Goal: Check status: Check status

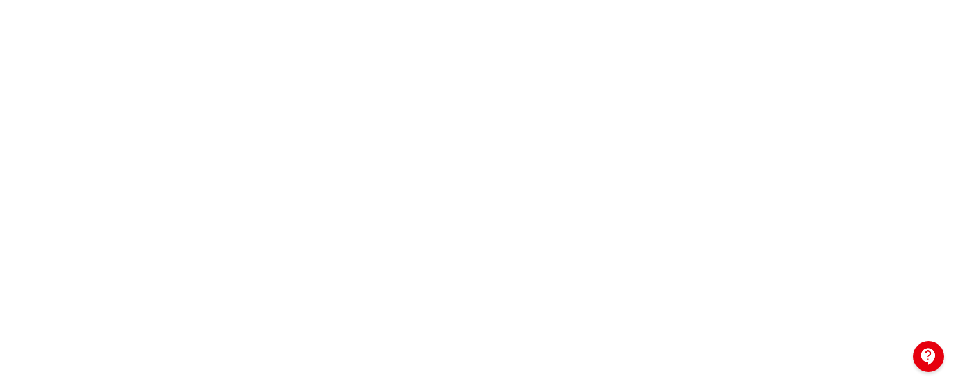
scroll to position [352, 0]
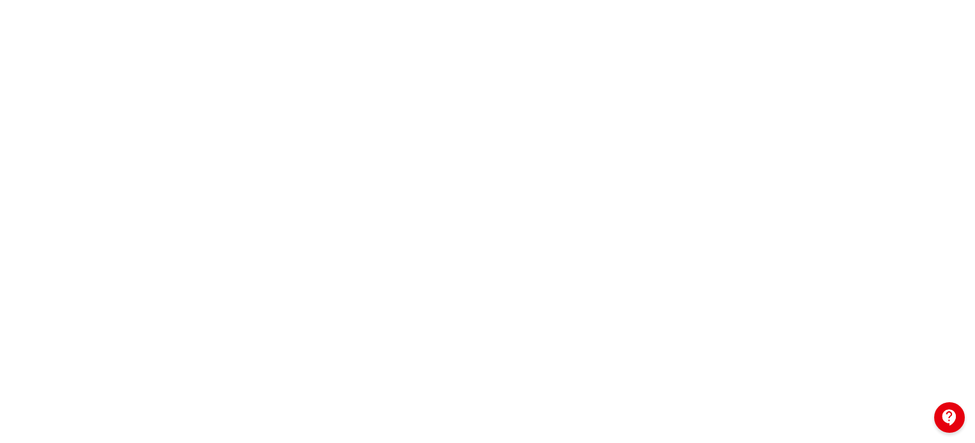
scroll to position [291, 0]
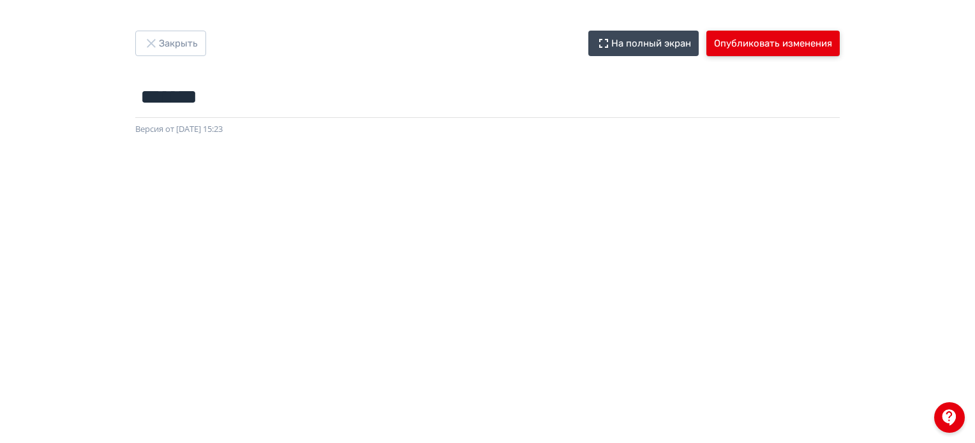
click at [789, 48] on button "Опубликовать изменения" at bounding box center [772, 44] width 133 height 26
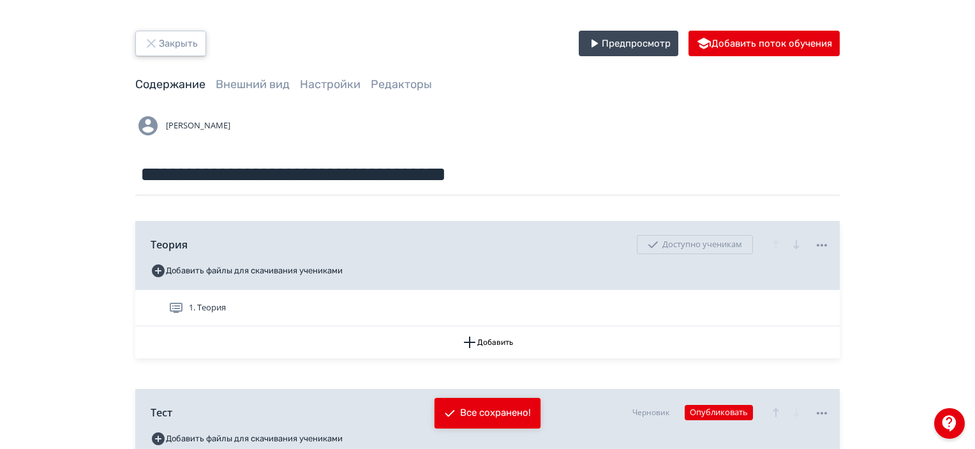
click at [191, 35] on button "Закрыть" at bounding box center [170, 44] width 71 height 26
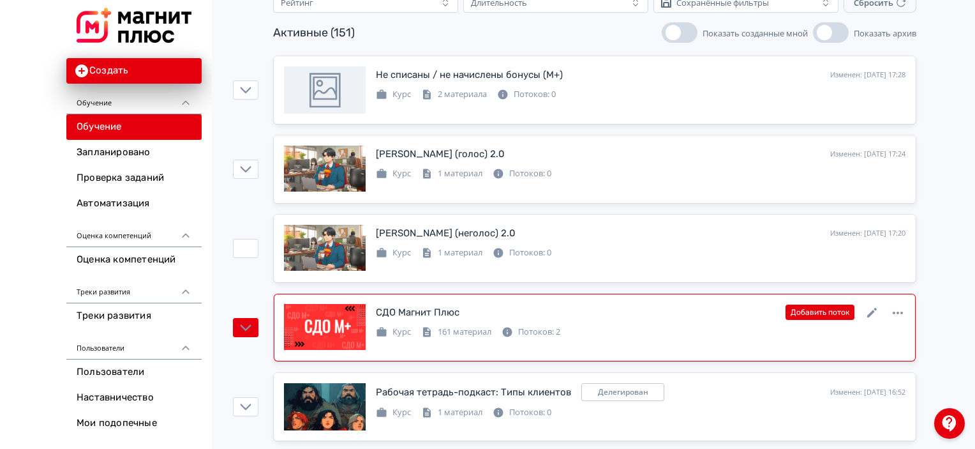
scroll to position [191, 0]
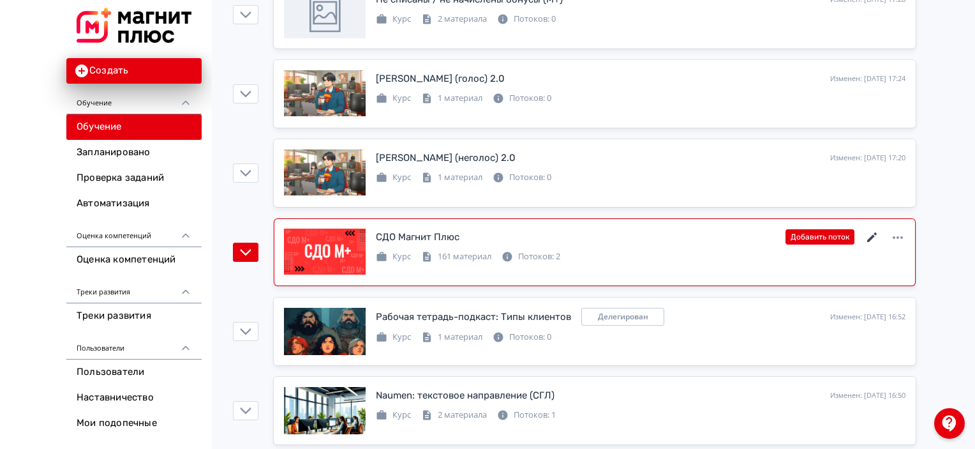
click at [873, 239] on icon at bounding box center [871, 237] width 15 height 15
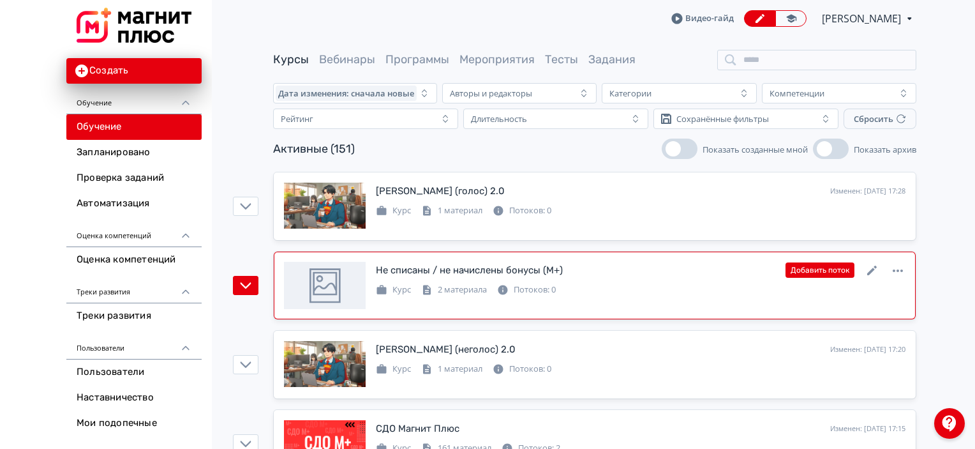
scroll to position [64, 0]
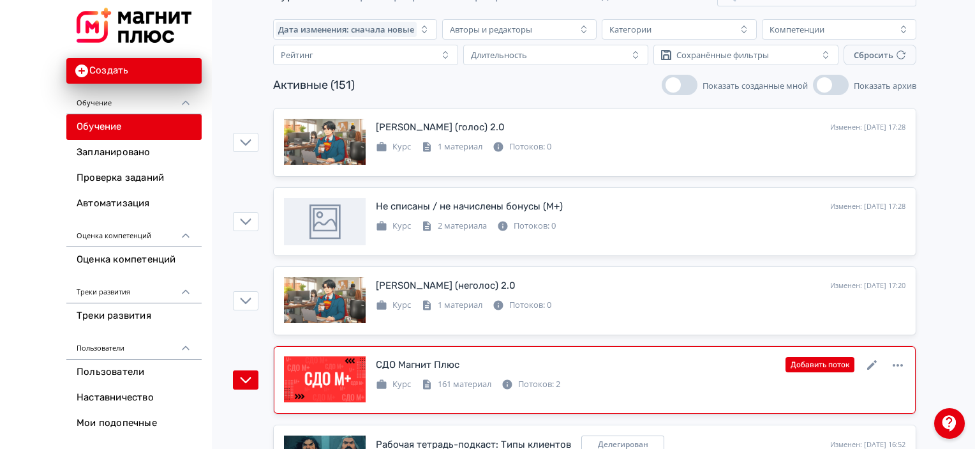
click at [498, 382] on div "Курс 161 материал Потоков: 2" at bounding box center [468, 382] width 184 height 15
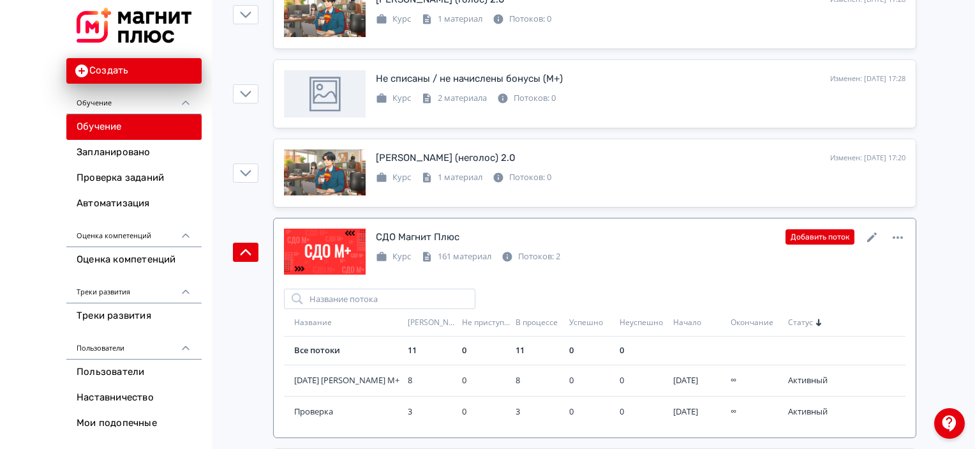
scroll to position [255, 0]
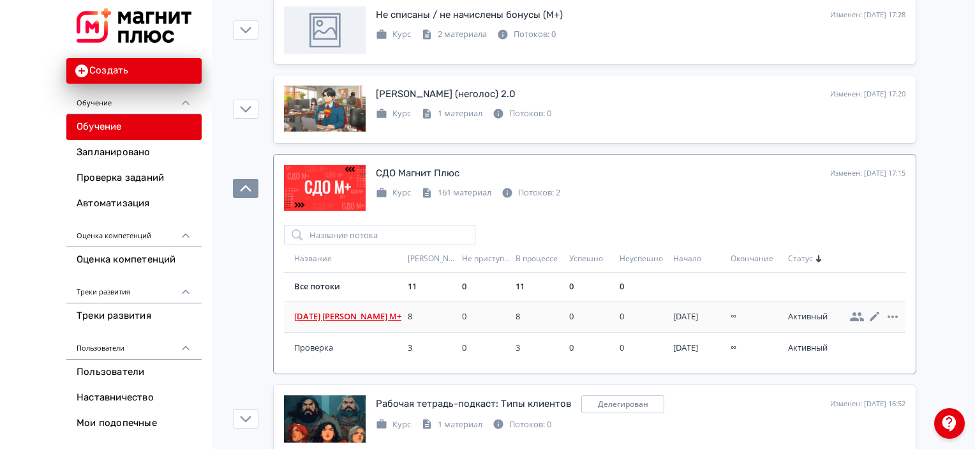
click at [352, 316] on span "[DATE] [PERSON_NAME] М+" at bounding box center [348, 316] width 108 height 13
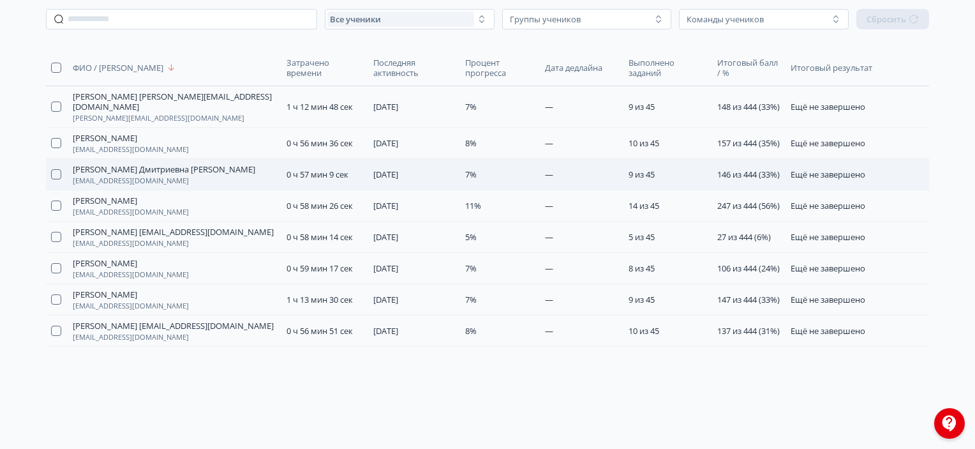
scroll to position [250, 0]
click at [745, 325] on span "137 из 444 (31%)" at bounding box center [748, 330] width 63 height 11
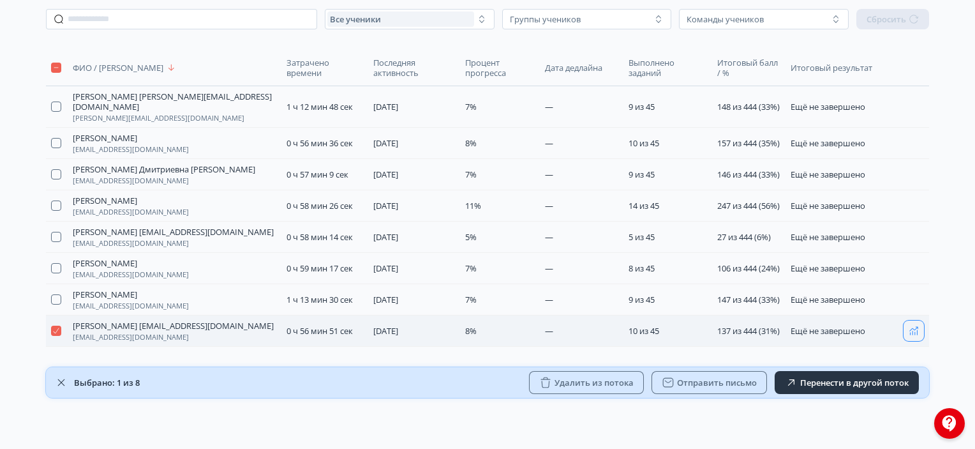
click at [918, 328] on icon "button" at bounding box center [914, 330] width 10 height 10
click at [910, 202] on icon "button" at bounding box center [913, 206] width 8 height 8
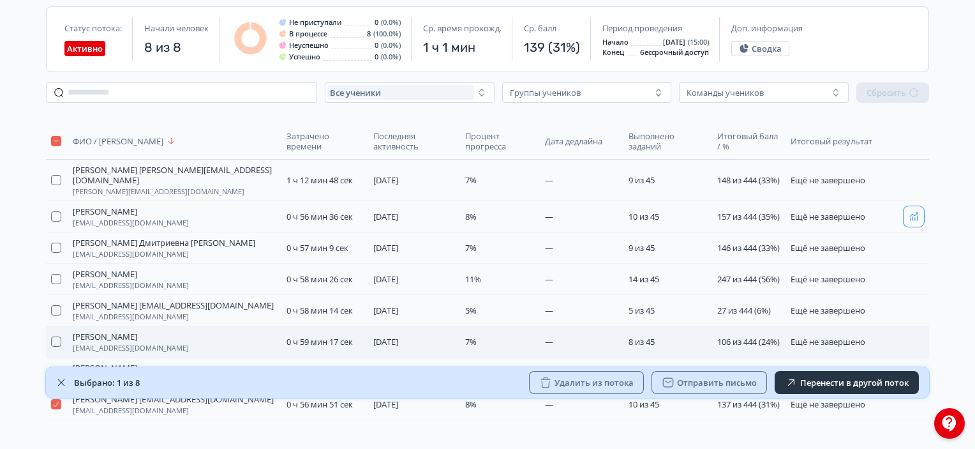
scroll to position [122, 0]
click at [919, 174] on button "button" at bounding box center [913, 180] width 20 height 20
click at [917, 218] on icon "button" at bounding box center [914, 216] width 10 height 10
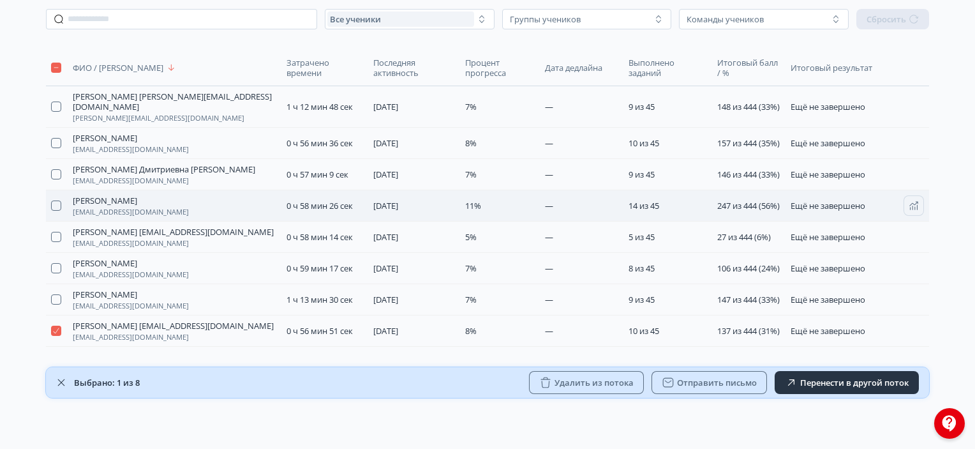
scroll to position [250, 0]
click at [911, 294] on icon "button" at bounding box center [914, 299] width 10 height 10
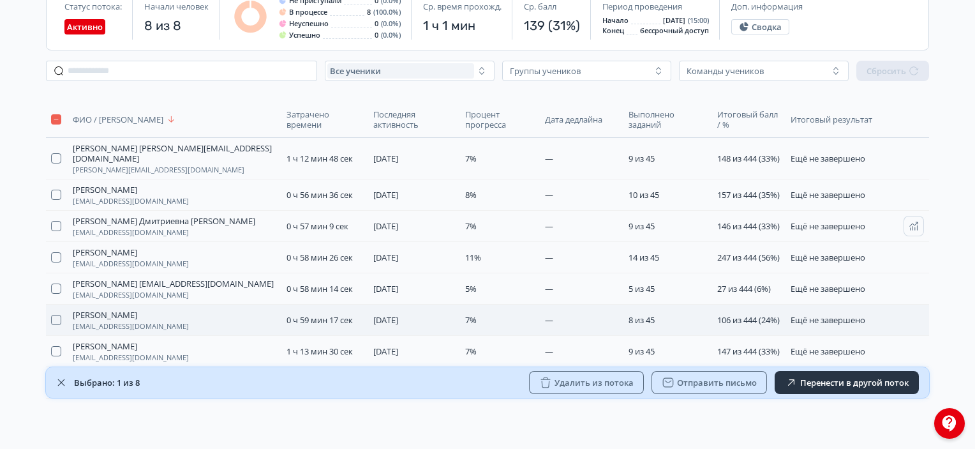
scroll to position [122, 0]
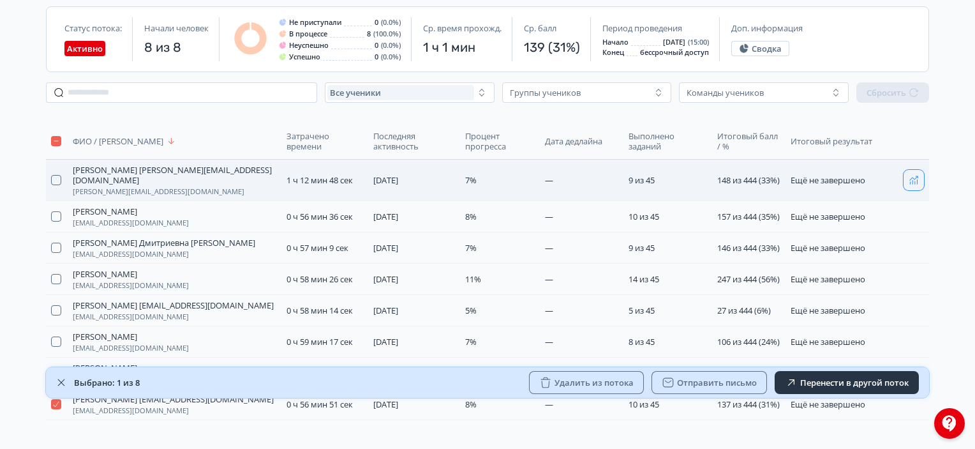
click at [909, 181] on icon "button" at bounding box center [914, 180] width 10 height 10
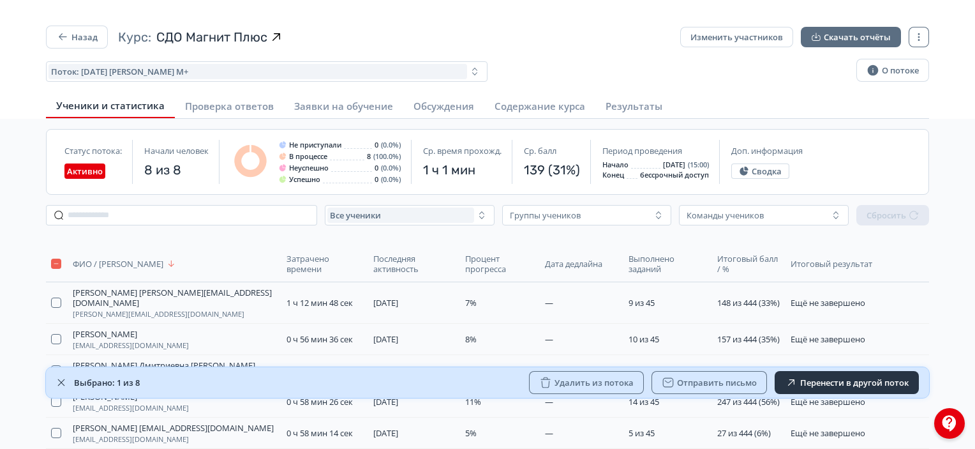
scroll to position [250, 0]
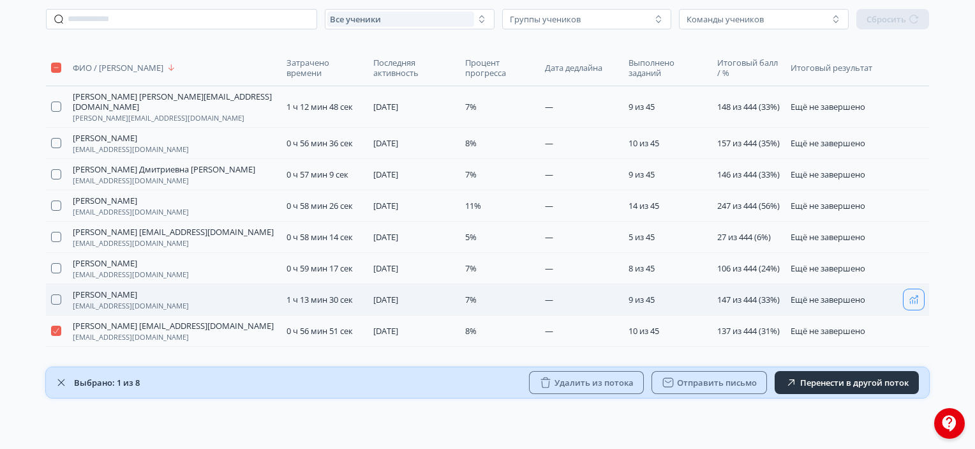
click at [907, 289] on button "button" at bounding box center [913, 299] width 20 height 20
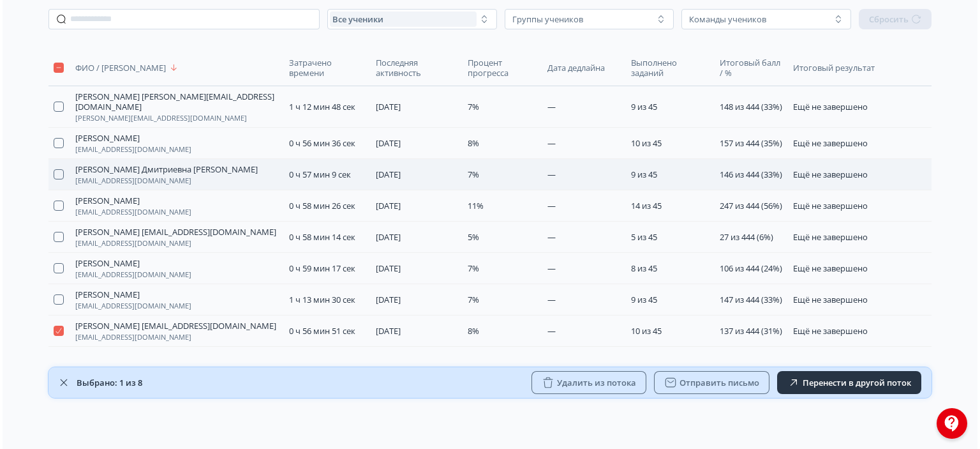
scroll to position [0, 0]
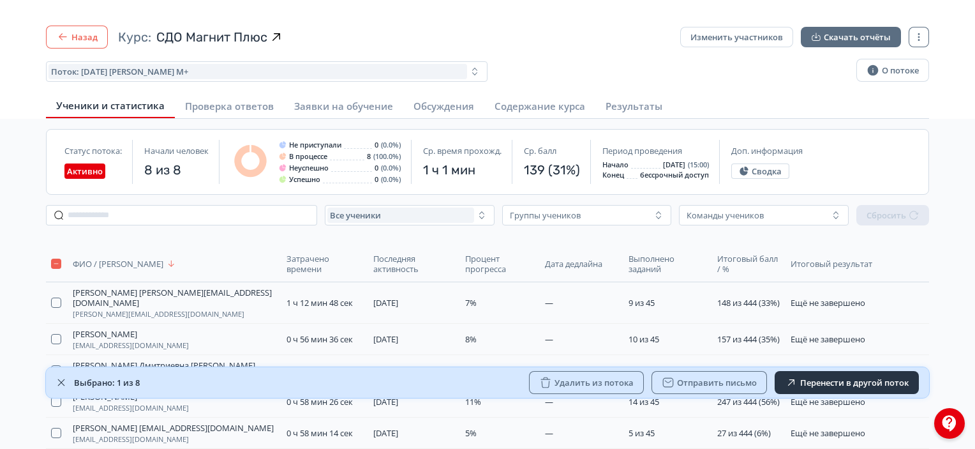
click at [82, 34] on button "Назад" at bounding box center [77, 37] width 62 height 23
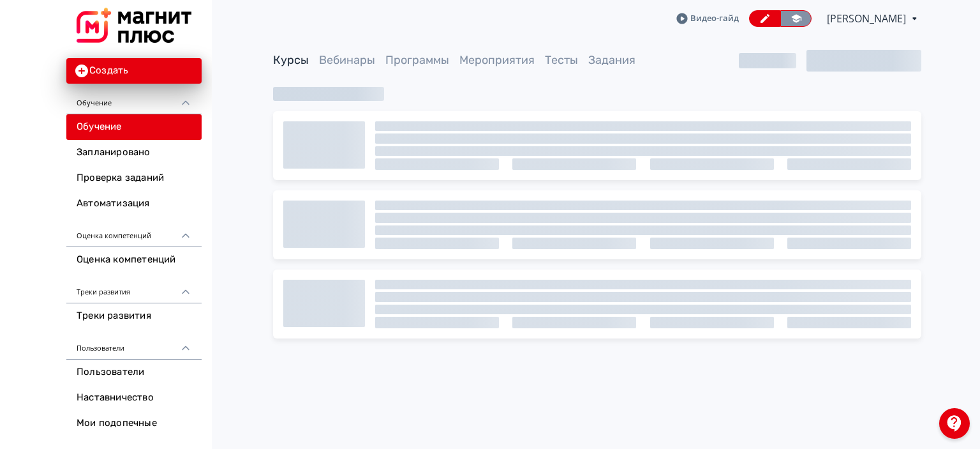
click at [790, 19] on icon at bounding box center [795, 18] width 11 height 11
